Goal: Obtain resource: Download file/media

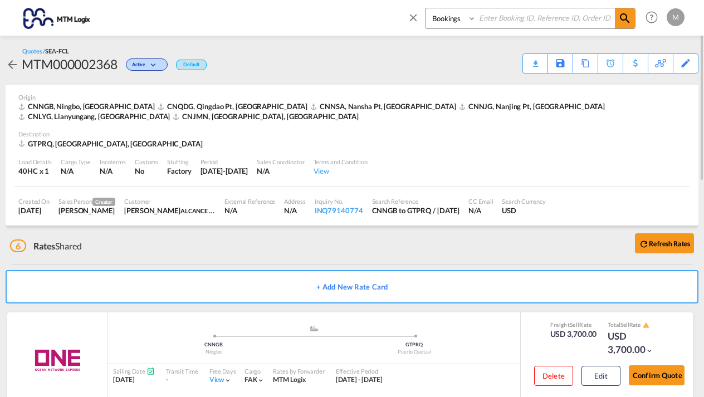
click at [471, 17] on select "Bookings Quotes Enquiries" at bounding box center [451, 18] width 53 height 20
select select "Quotes"
click at [494, 15] on input at bounding box center [545, 17] width 139 height 19
type input "mtm000002377"
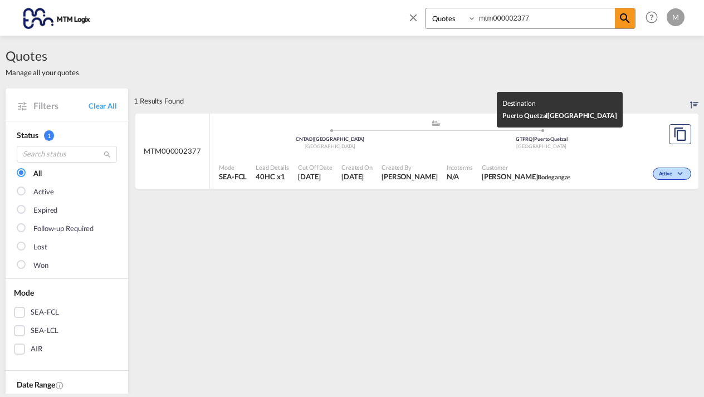
click at [634, 148] on div "[GEOGRAPHIC_DATA]" at bounding box center [542, 146] width 212 height 7
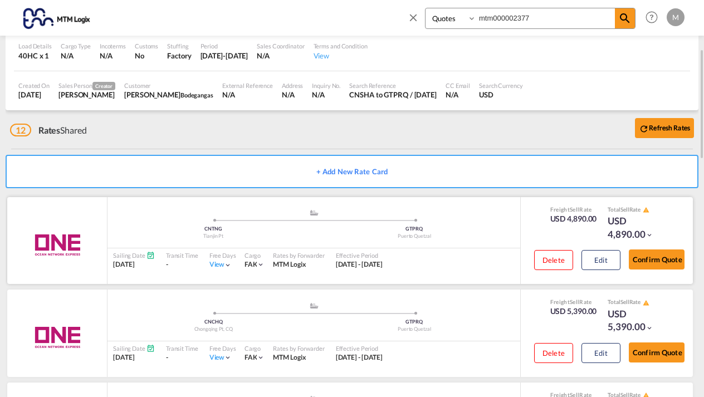
scroll to position [148, 0]
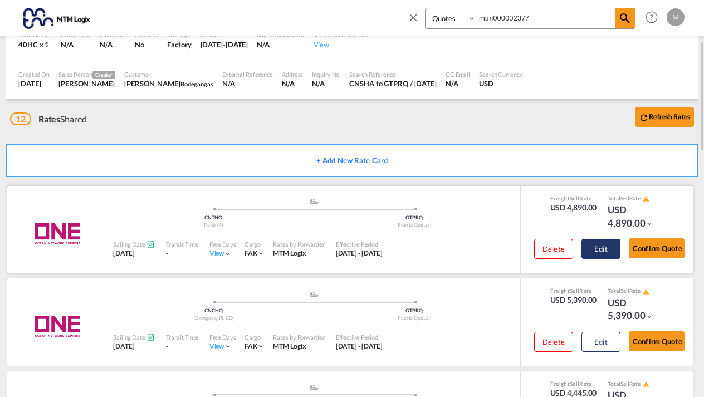
click at [604, 239] on button "Edit" at bounding box center [600, 249] width 39 height 20
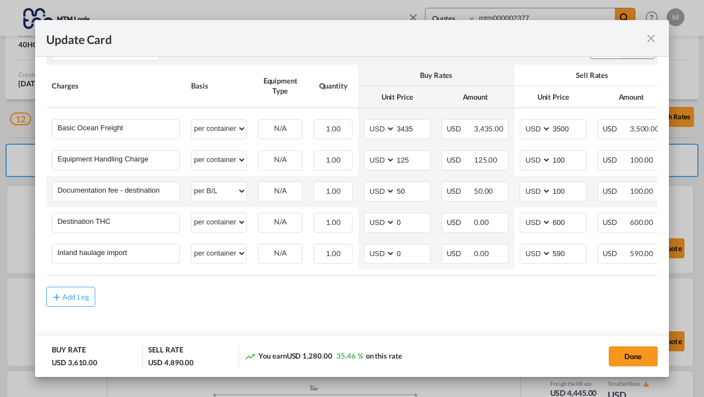
scroll to position [319, 0]
click at [652, 36] on md-icon "icon-close fg-AAA8AD m-0 pointer" at bounding box center [650, 38] width 13 height 13
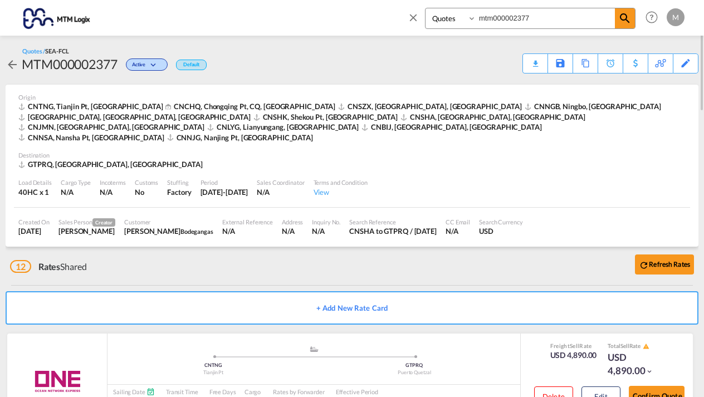
scroll to position [0, 0]
click at [687, 63] on div "Edit" at bounding box center [685, 63] width 13 height 19
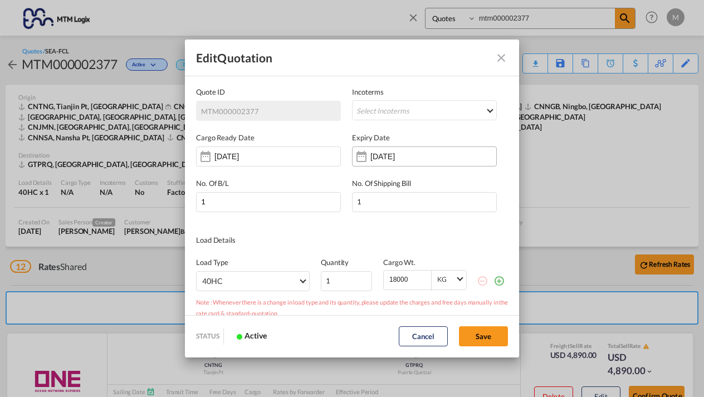
click at [434, 155] on input "[DATE]" at bounding box center [405, 156] width 70 height 9
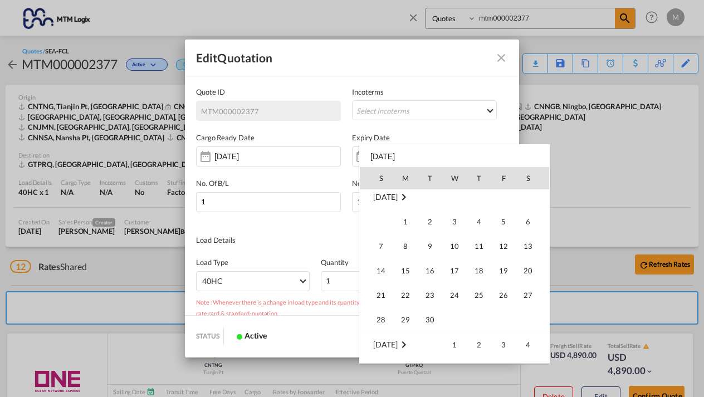
scroll to position [161, 0]
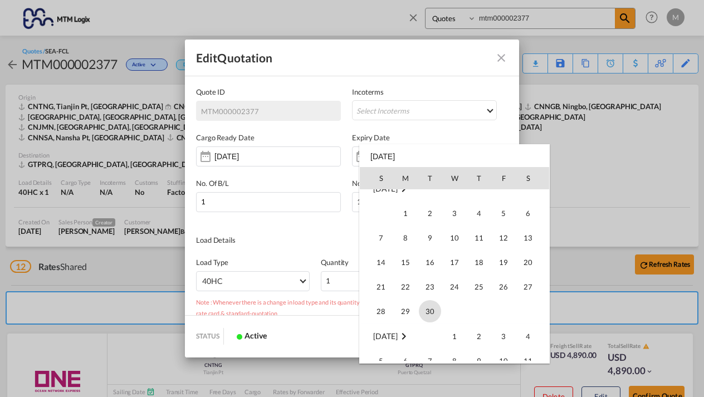
click at [428, 311] on span "30" at bounding box center [430, 311] width 22 height 22
type input "[DATE]"
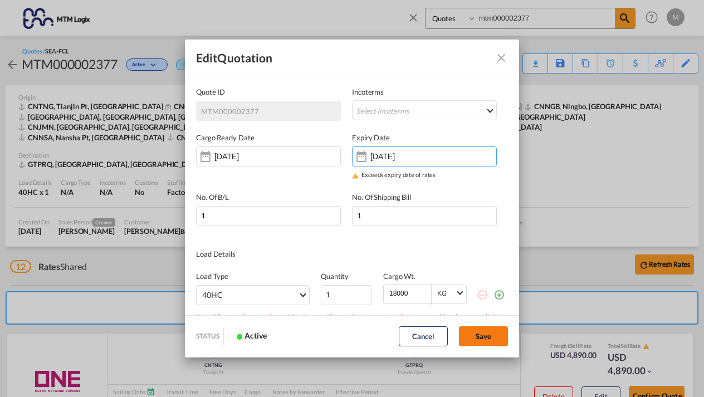
click at [480, 341] on button "Save" at bounding box center [483, 336] width 49 height 20
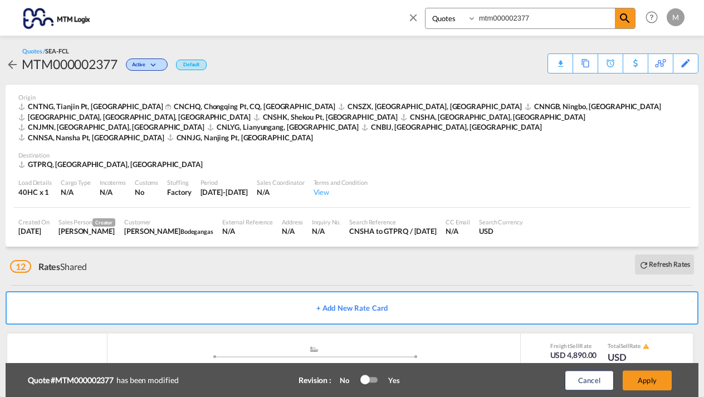
type input "[DATE]"
click at [648, 381] on button "Apply" at bounding box center [647, 380] width 49 height 20
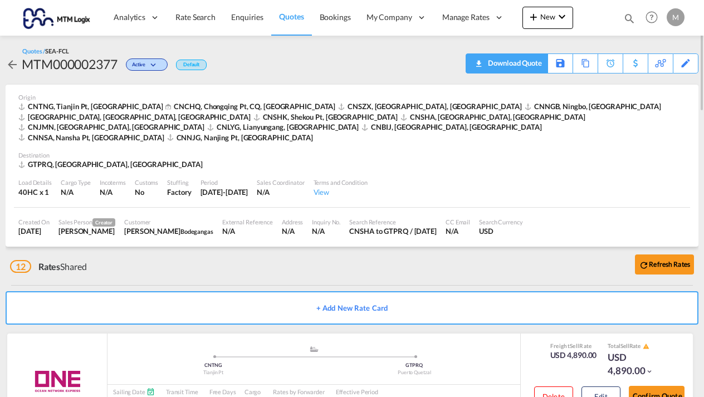
click at [523, 63] on div "Download Quote" at bounding box center [513, 63] width 57 height 18
click at [631, 16] on md-icon "icon-magnify" at bounding box center [629, 18] width 12 height 12
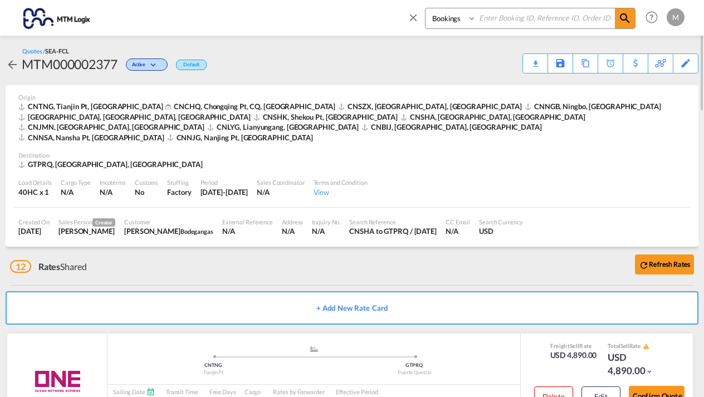
click at [503, 17] on input at bounding box center [545, 17] width 139 height 19
type input "m"
type input "MTM000002373"
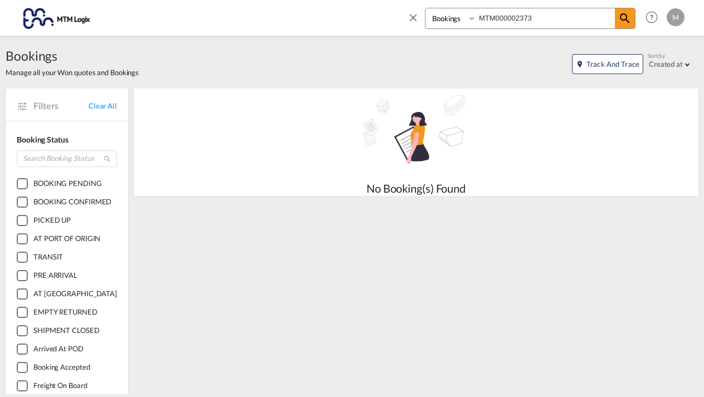
click at [472, 18] on select "Bookings Quotes Enquiries" at bounding box center [451, 18] width 53 height 20
select select "Quotes"
click at [544, 19] on input "MTM000002373" at bounding box center [545, 17] width 139 height 19
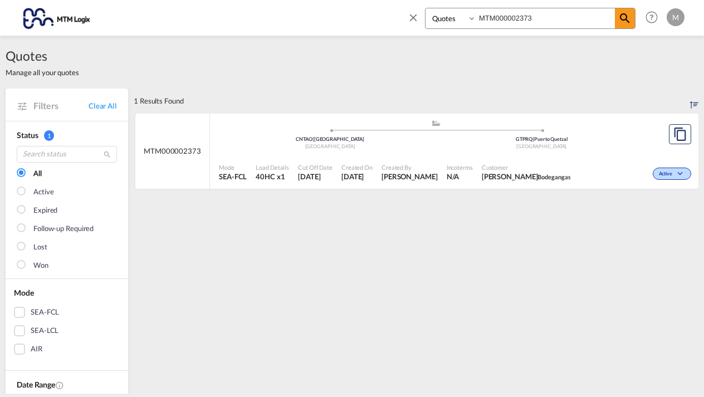
click at [610, 143] on div "[GEOGRAPHIC_DATA]" at bounding box center [542, 146] width 212 height 7
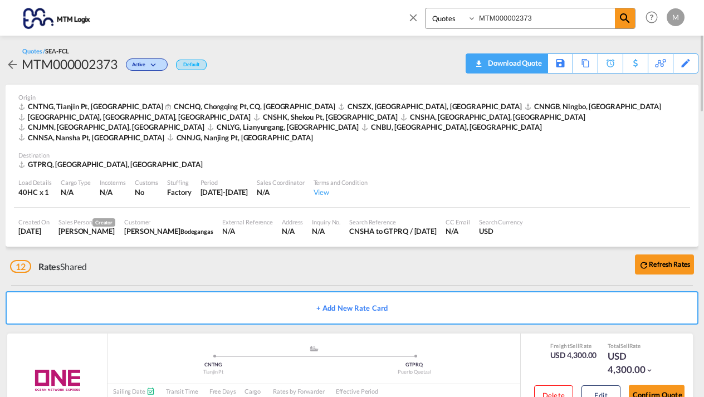
click at [535, 61] on div "Download Quote" at bounding box center [513, 63] width 57 height 18
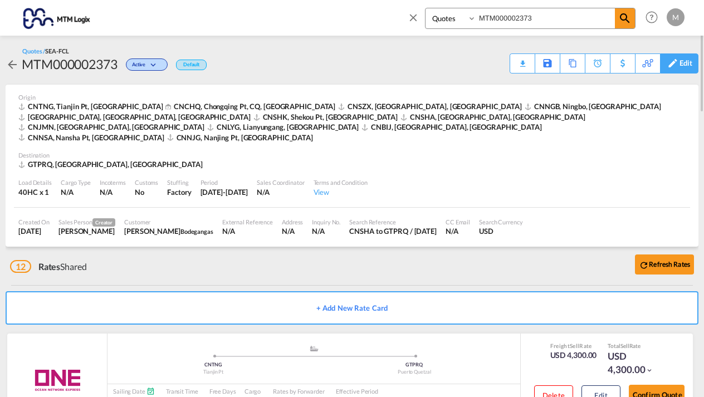
click at [685, 63] on div "Edit" at bounding box center [685, 63] width 13 height 19
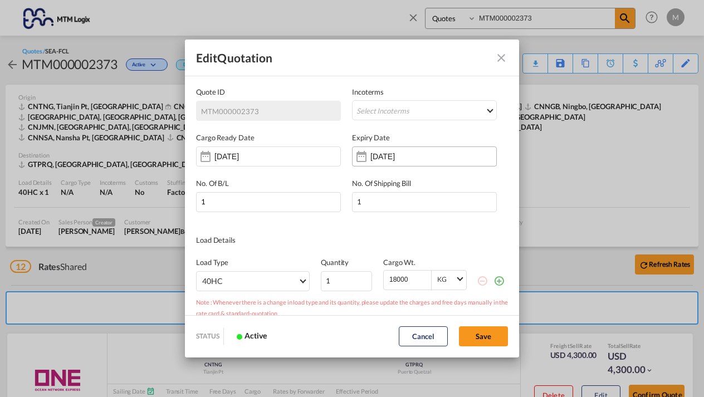
click at [435, 156] on input "[DATE]" at bounding box center [405, 156] width 70 height 9
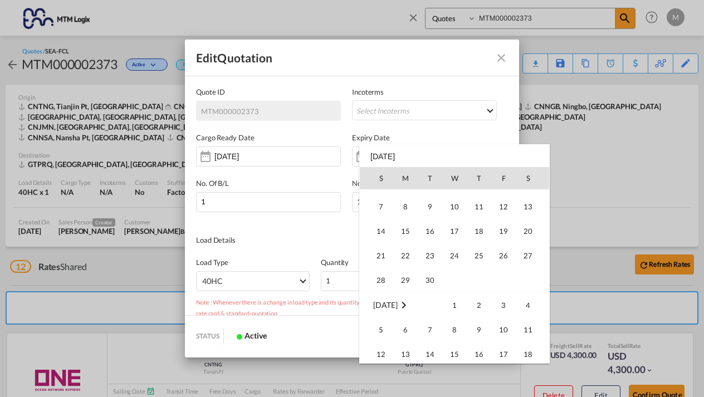
scroll to position [195, 0]
click at [429, 275] on span "30" at bounding box center [430, 277] width 22 height 22
type input "[DATE]"
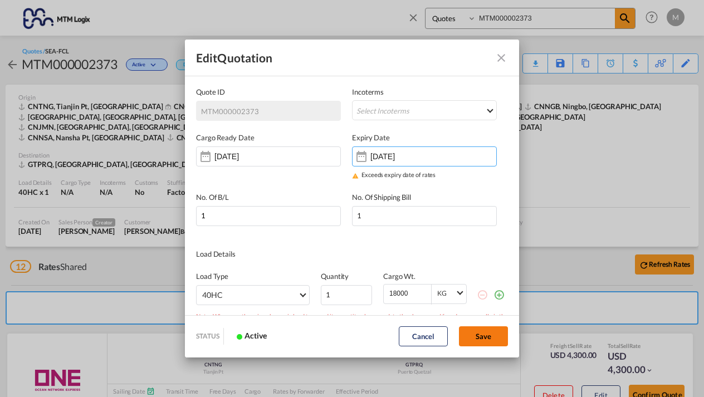
click at [480, 336] on button "Save" at bounding box center [483, 336] width 49 height 20
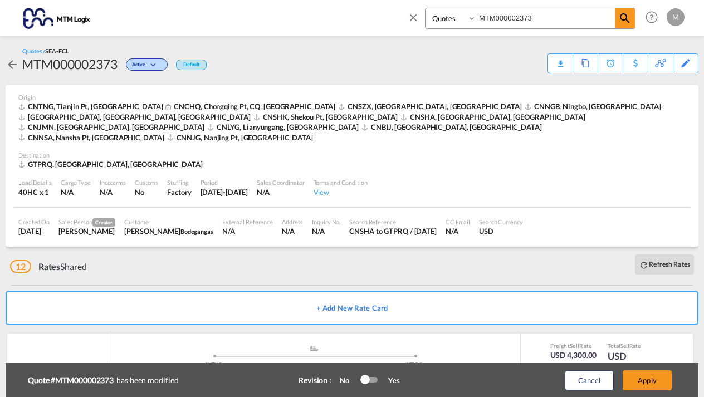
type input "[DATE]"
click at [648, 380] on button "Apply" at bounding box center [647, 380] width 49 height 20
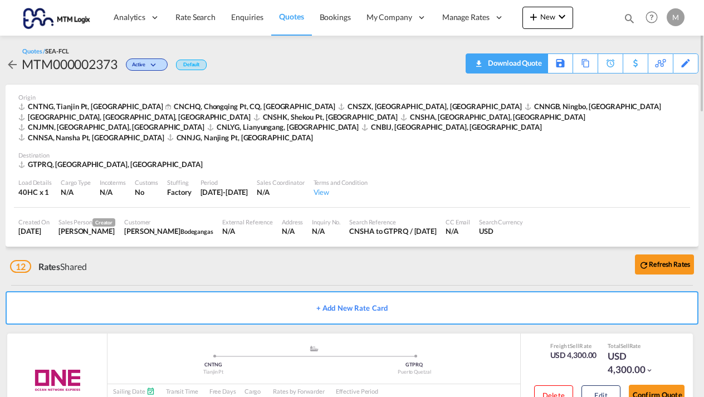
click at [528, 62] on div "Download Quote" at bounding box center [513, 63] width 57 height 18
